Goal: Task Accomplishment & Management: Manage account settings

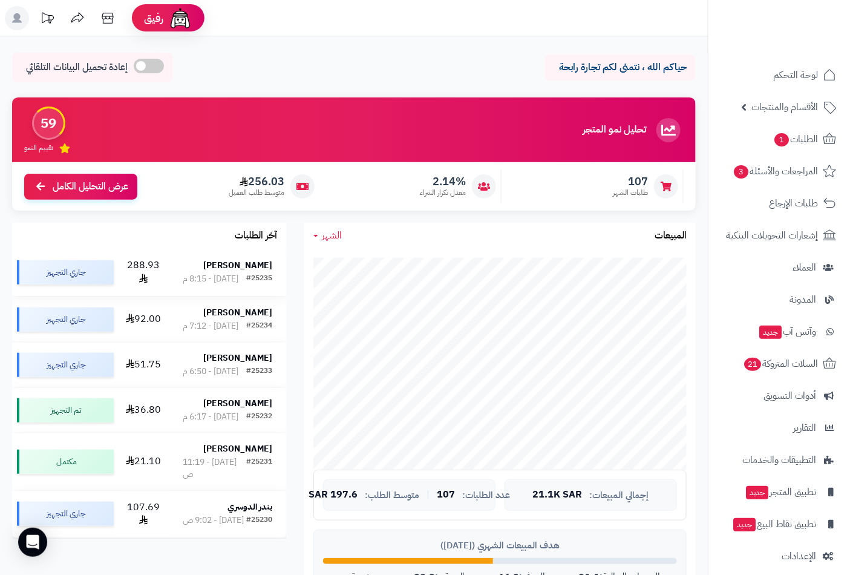
click at [258, 280] on div "#25235" at bounding box center [259, 279] width 26 height 12
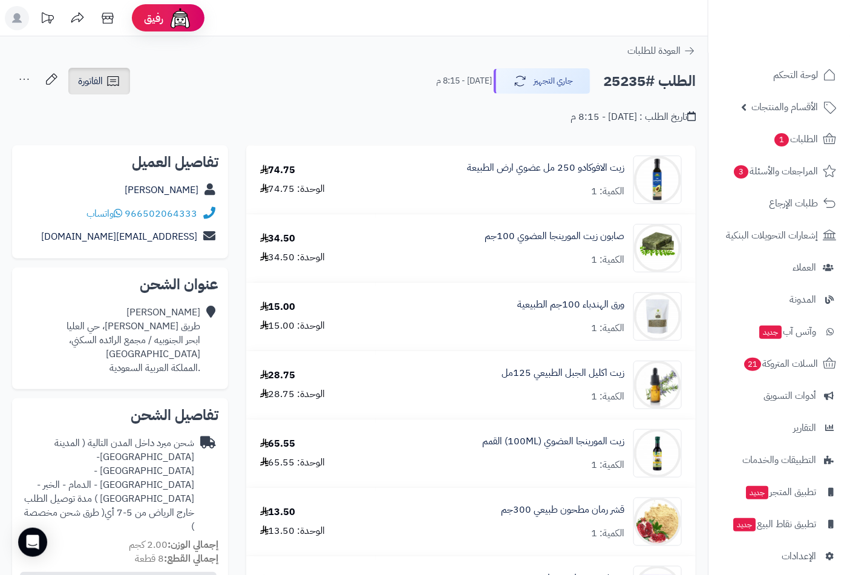
click at [81, 87] on span "الفاتورة" at bounding box center [90, 81] width 25 height 15
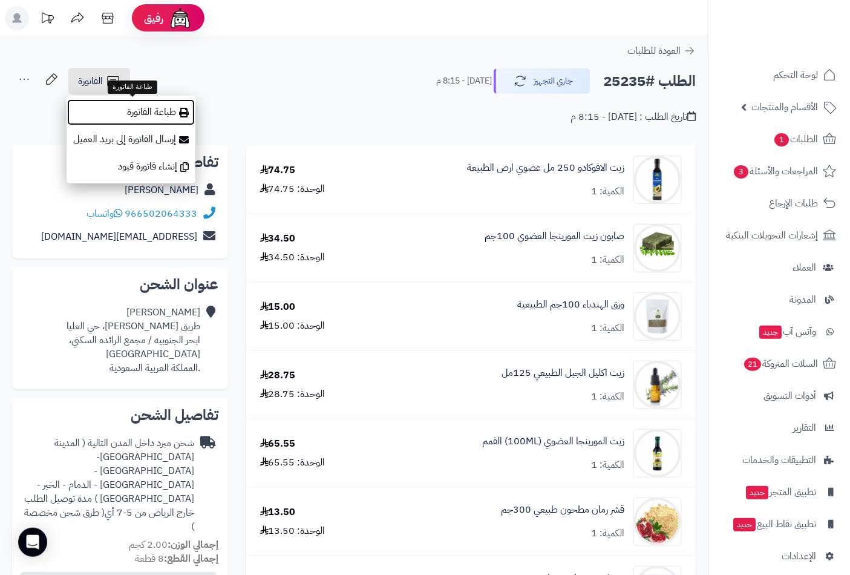
click at [123, 105] on link "طباعة الفاتورة" at bounding box center [131, 112] width 129 height 27
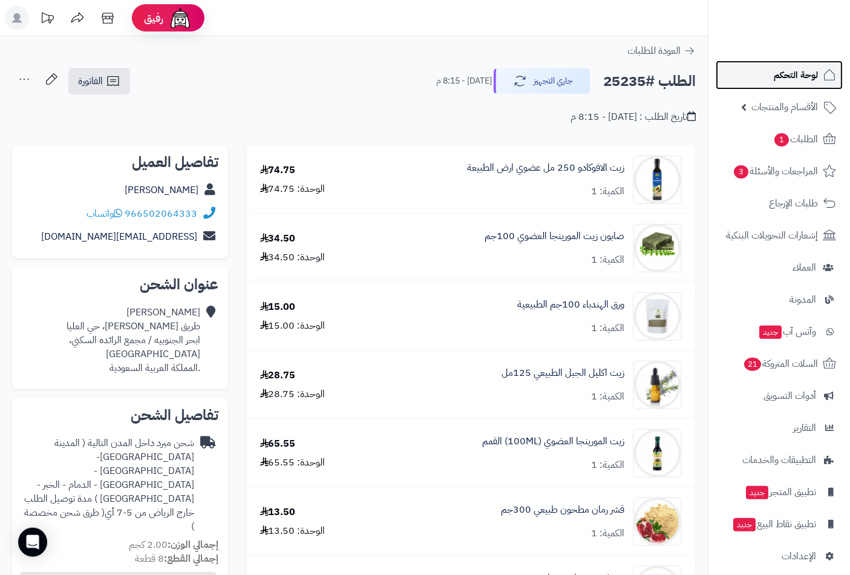
click at [789, 83] on span "لوحة التحكم" at bounding box center [796, 75] width 44 height 17
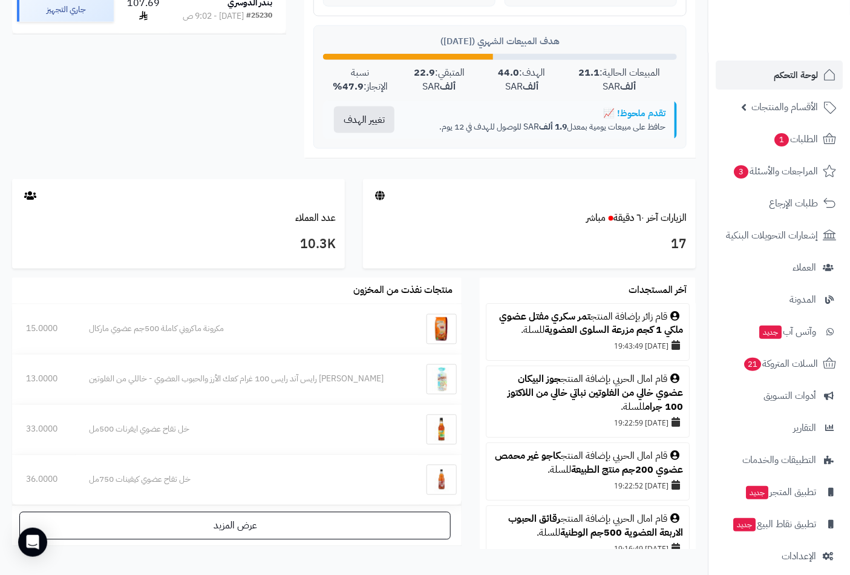
scroll to position [112, 0]
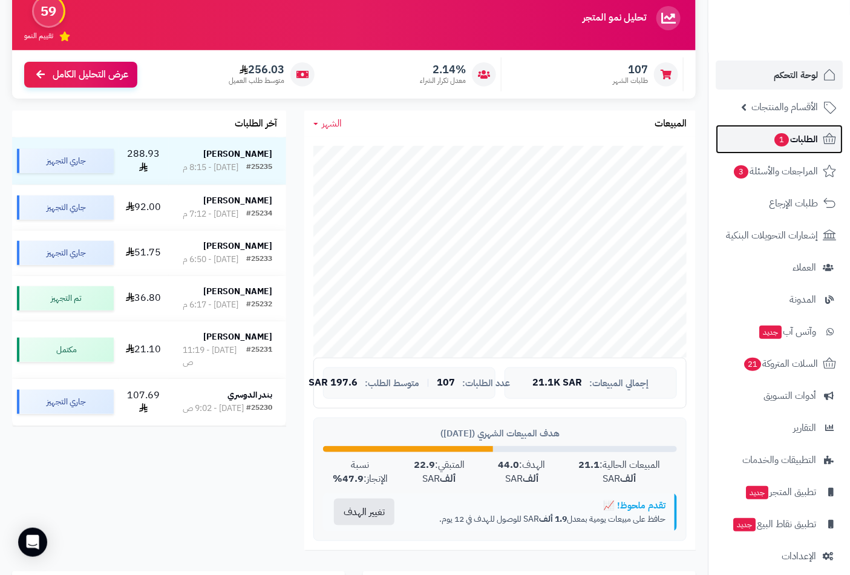
click at [790, 137] on span "الطلبات 1" at bounding box center [796, 139] width 45 height 17
